Goal: Information Seeking & Learning: Learn about a topic

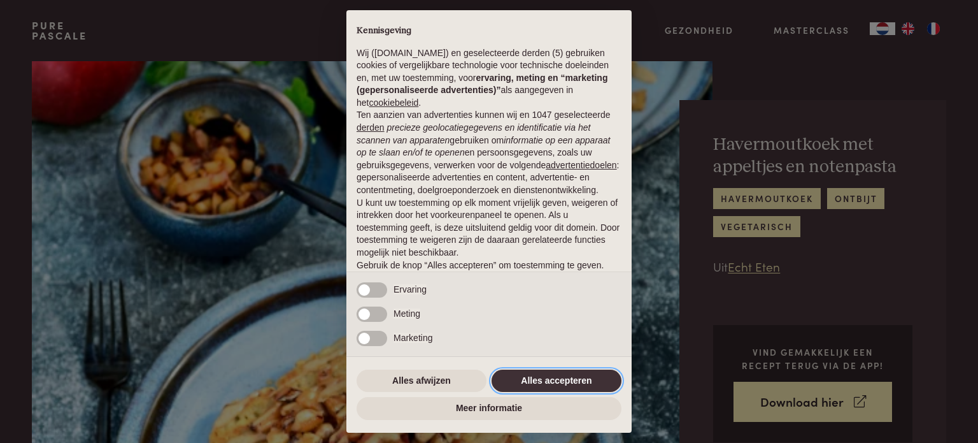
click at [570, 379] on button "Alles accepteren" at bounding box center [557, 380] width 130 height 23
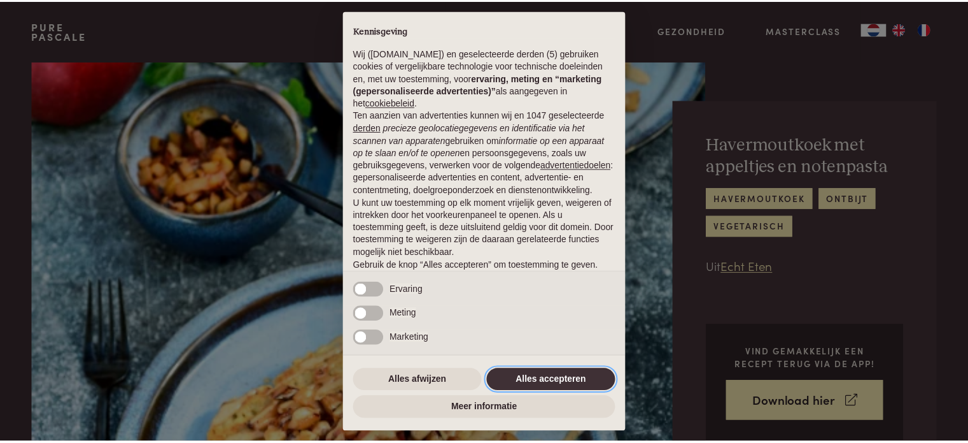
scroll to position [69, 0]
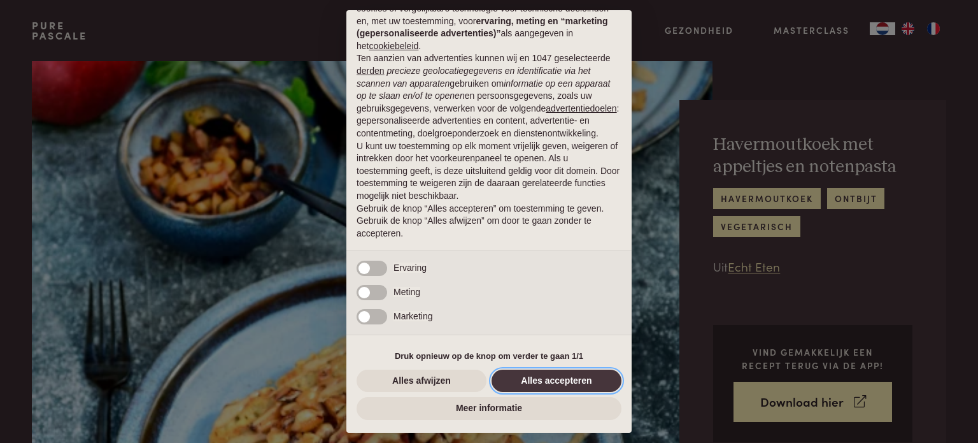
click at [578, 376] on button "Alles accepteren" at bounding box center [557, 380] width 130 height 23
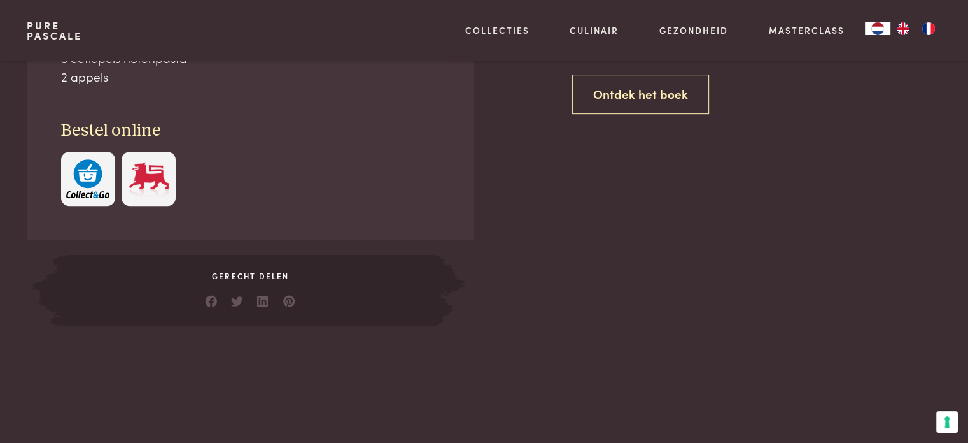
scroll to position [573, 0]
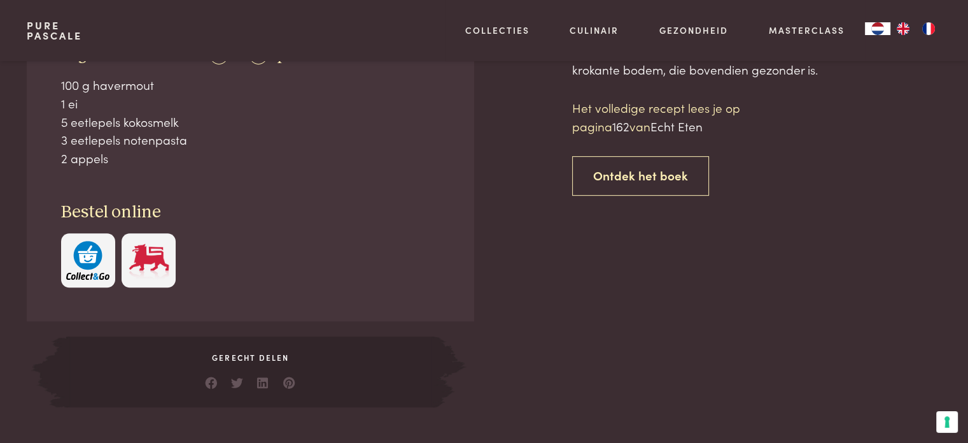
click at [142, 261] on img at bounding box center [148, 260] width 43 height 39
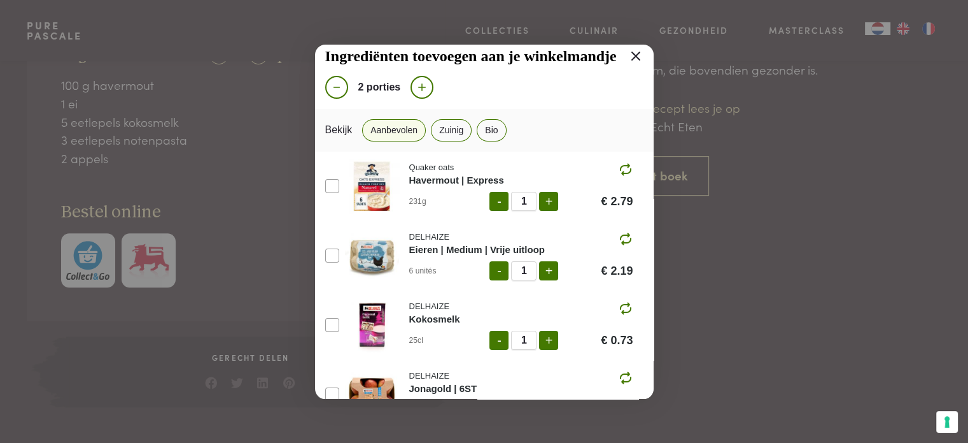
scroll to position [0, 0]
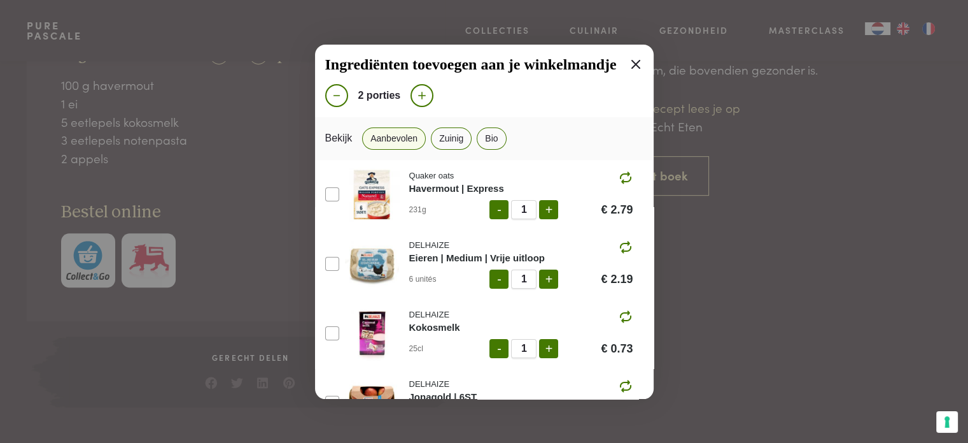
click at [632, 63] on icon at bounding box center [636, 64] width 9 height 9
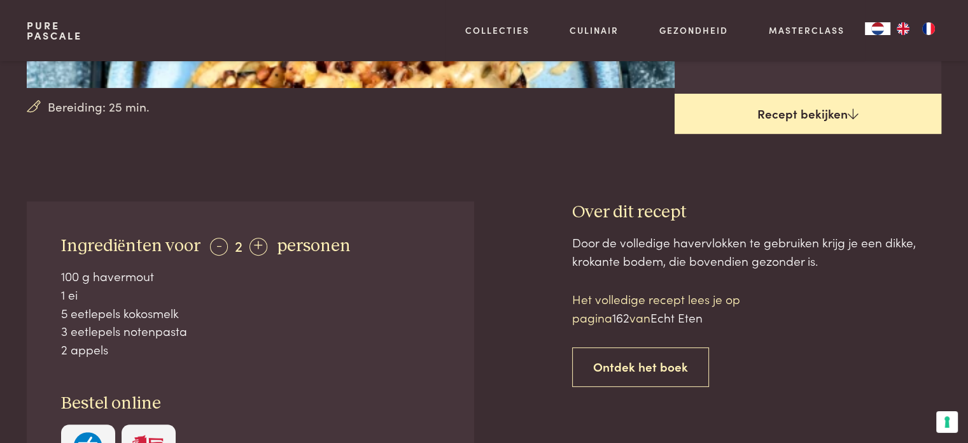
scroll to position [318, 0]
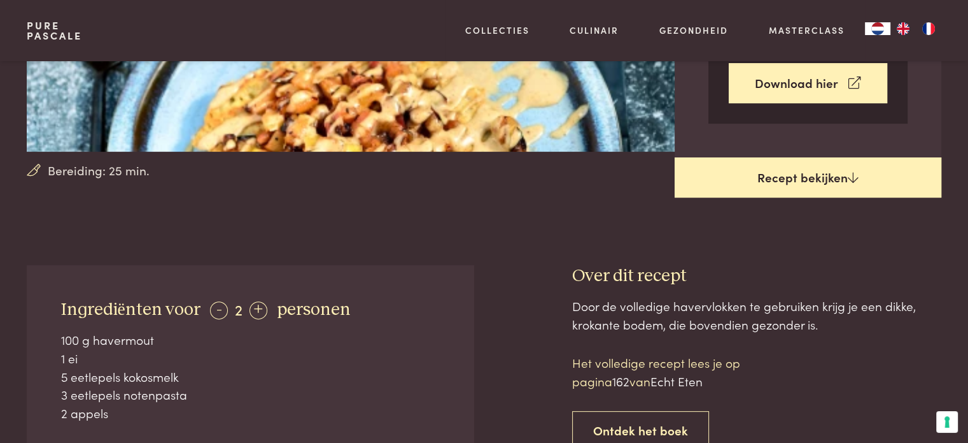
click at [790, 178] on link "Recept bekijken" at bounding box center [808, 177] width 267 height 41
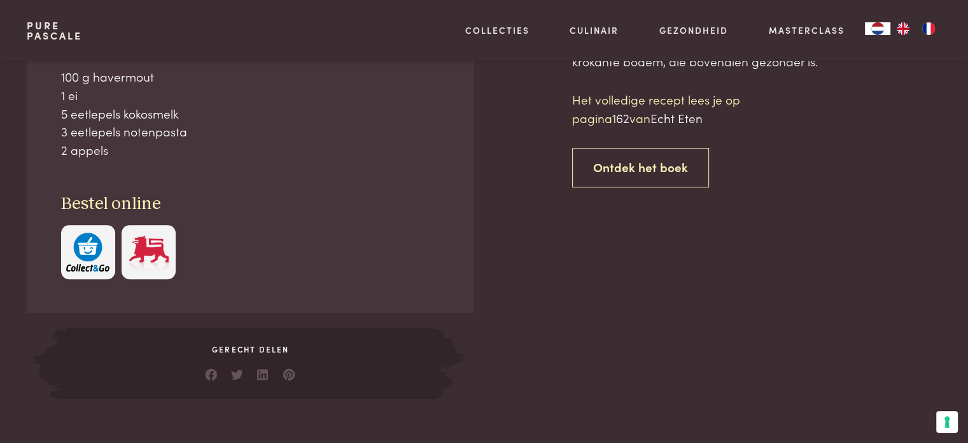
scroll to position [582, 0]
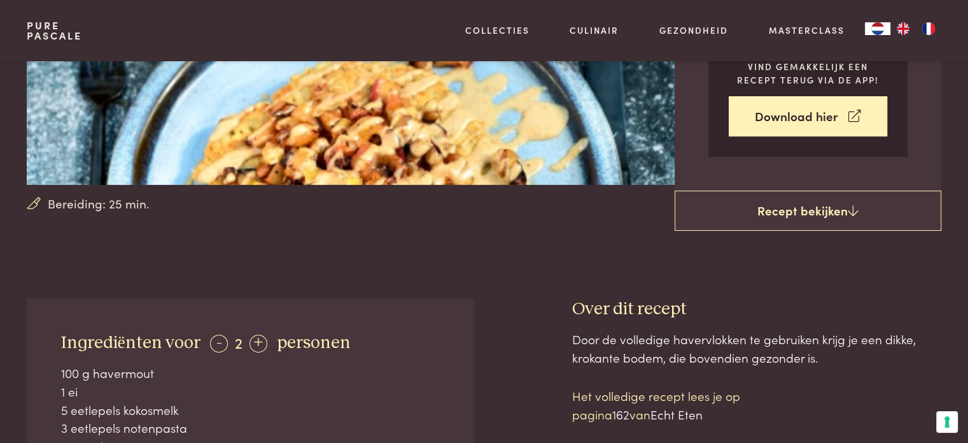
scroll to position [264, 0]
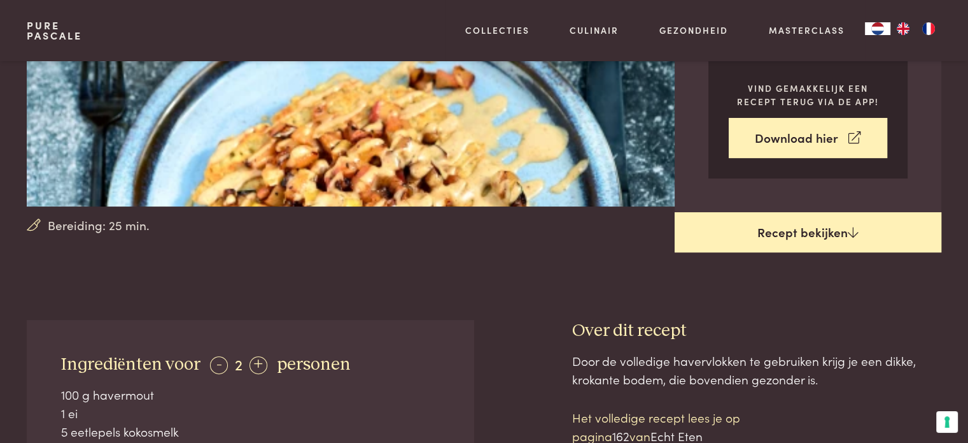
click at [851, 234] on icon at bounding box center [853, 232] width 11 height 12
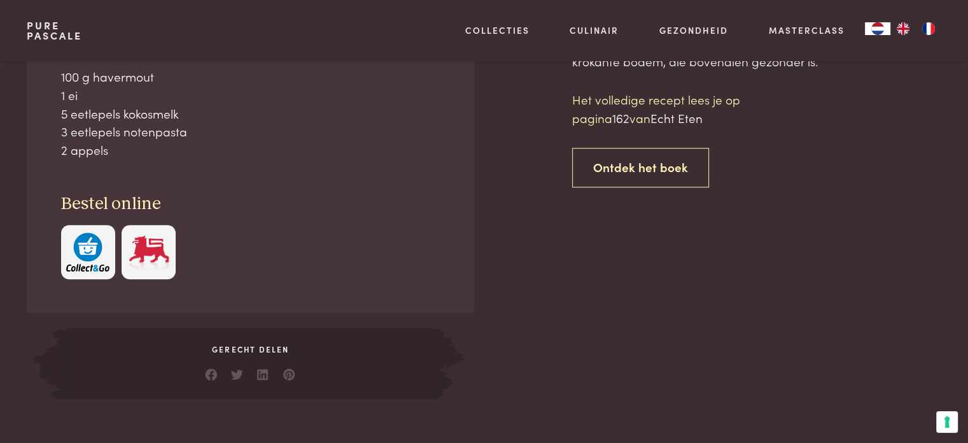
scroll to position [582, 0]
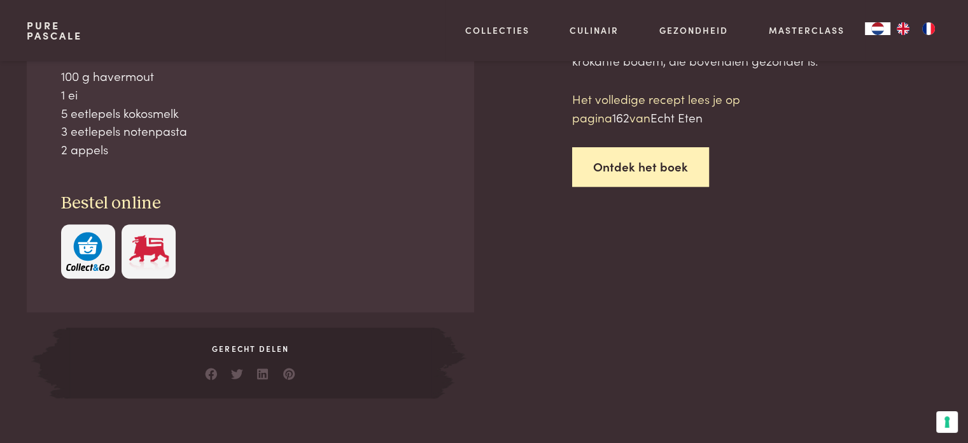
click at [648, 173] on link "Ontdek het boek" at bounding box center [640, 167] width 137 height 40
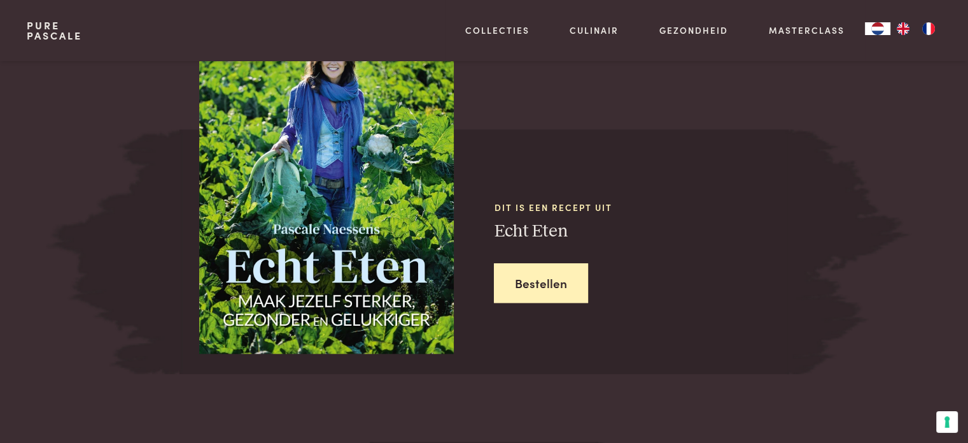
scroll to position [1114, 0]
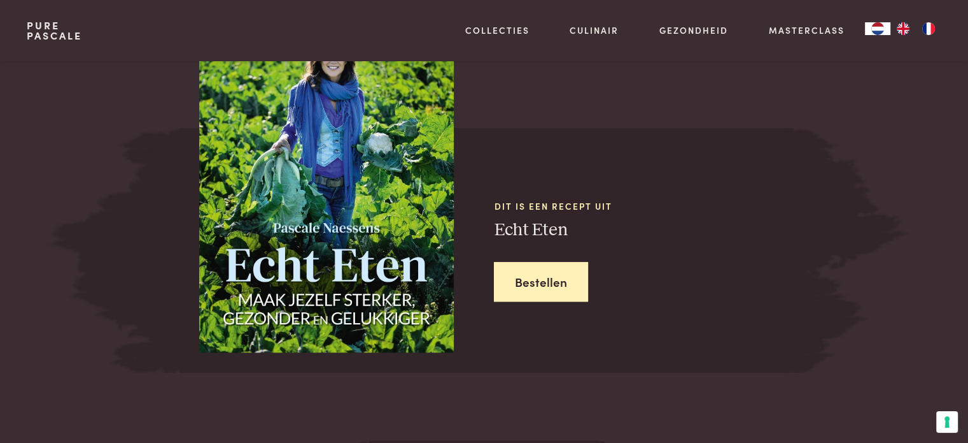
scroll to position [582, 0]
